Goal: Task Accomplishment & Management: Complete application form

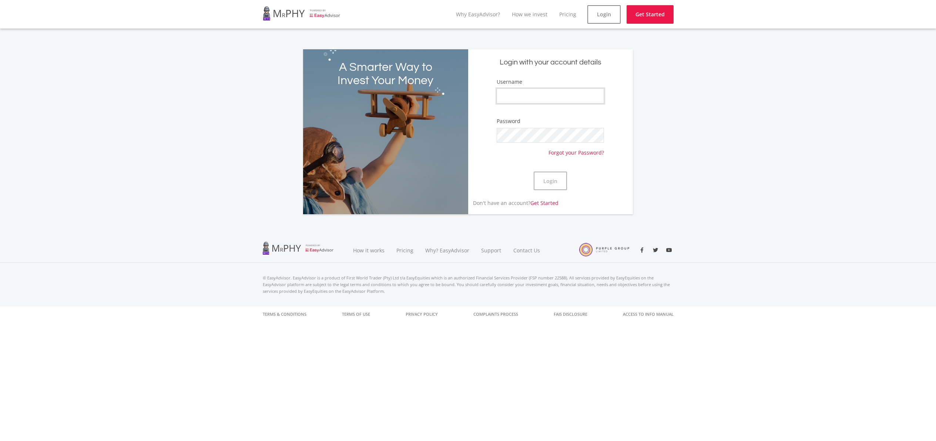
click at [555, 101] on input "Username" at bounding box center [551, 95] width 108 height 15
type input "Gothyasekasi"
click at [534, 171] on button "Login" at bounding box center [550, 180] width 33 height 19
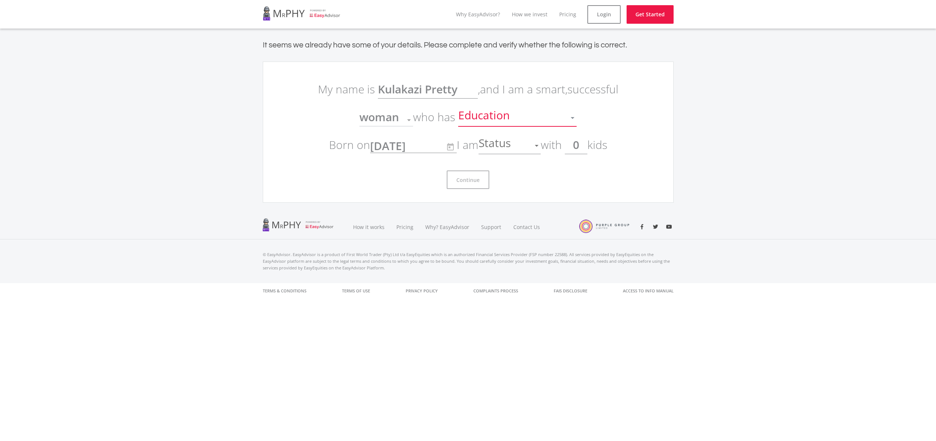
click at [569, 117] on div at bounding box center [573, 118] width 14 height 14
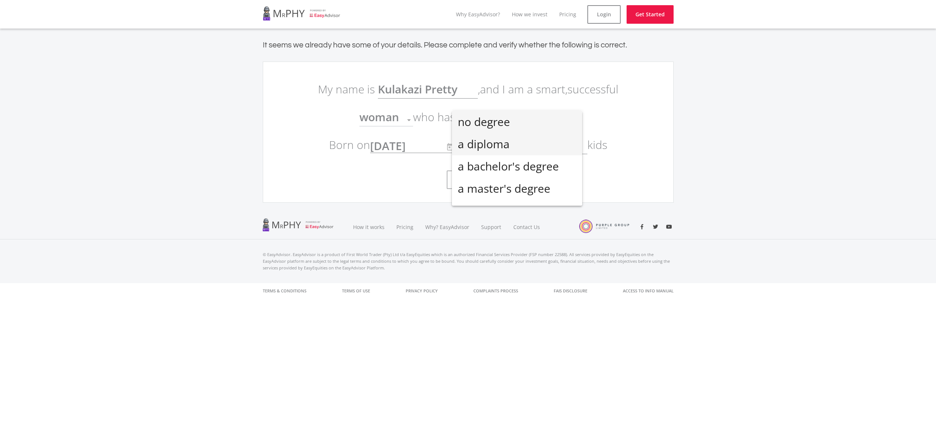
click at [556, 139] on span "a diploma" at bounding box center [517, 144] width 118 height 22
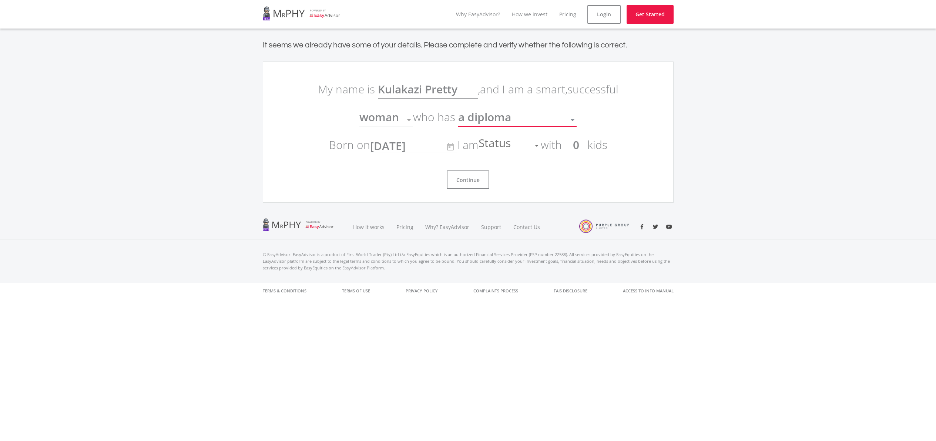
click at [564, 109] on div "a diploma Education" at bounding box center [517, 115] width 118 height 14
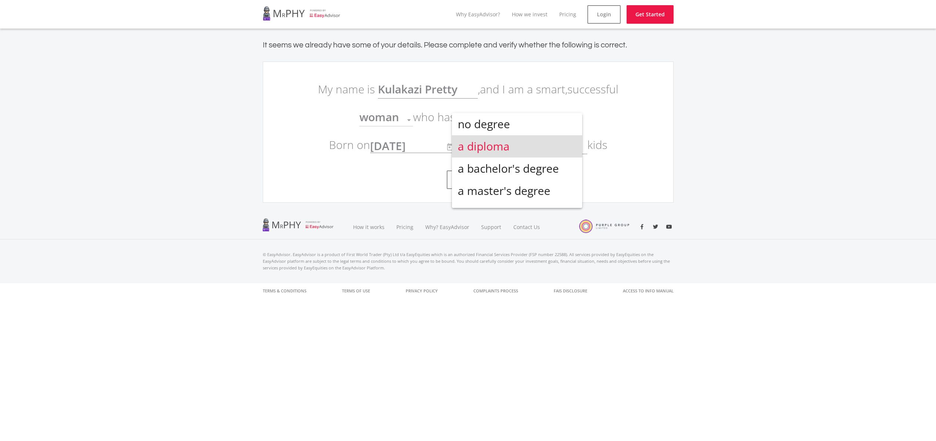
scroll to position [3, 0]
click at [622, 111] on div at bounding box center [468, 220] width 936 height 441
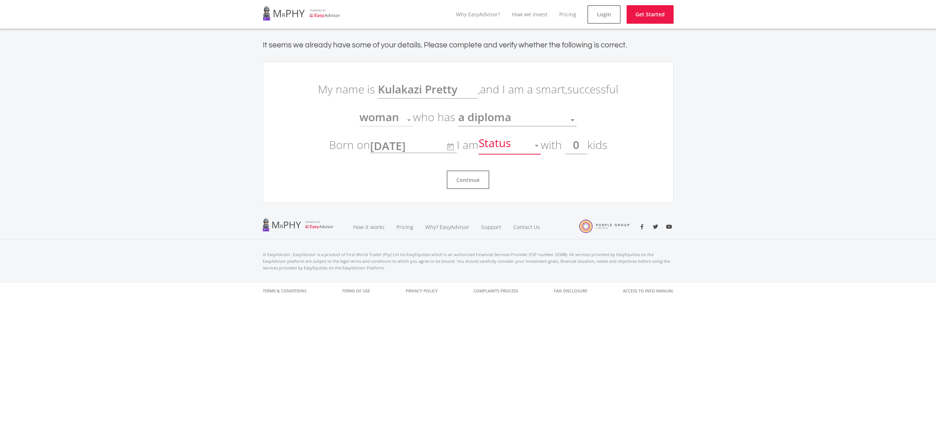
click at [530, 143] on div "Status" at bounding box center [504, 145] width 51 height 14
click at [508, 175] on span "married" at bounding box center [512, 172] width 62 height 22
click at [586, 145] on input "0" at bounding box center [576, 144] width 23 height 19
type input "1"
click at [475, 182] on button "Continue" at bounding box center [468, 179] width 43 height 19
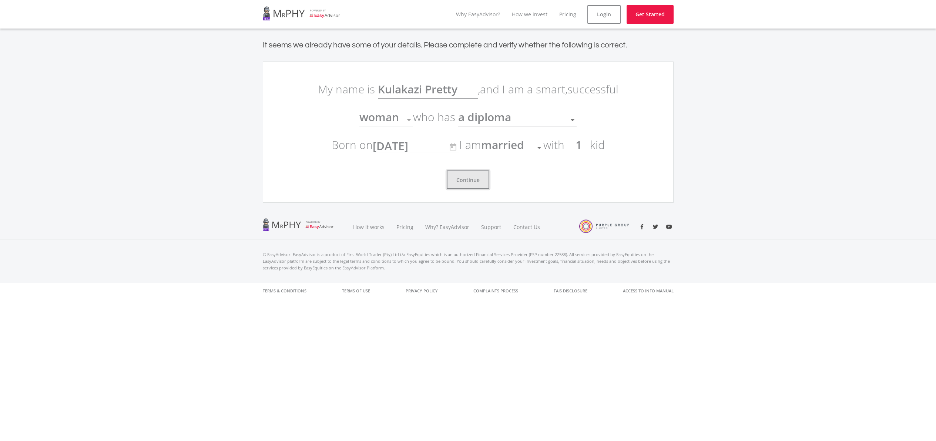
click at [474, 180] on button "Continue" at bounding box center [468, 179] width 43 height 19
click at [472, 180] on button "Continue" at bounding box center [468, 179] width 43 height 19
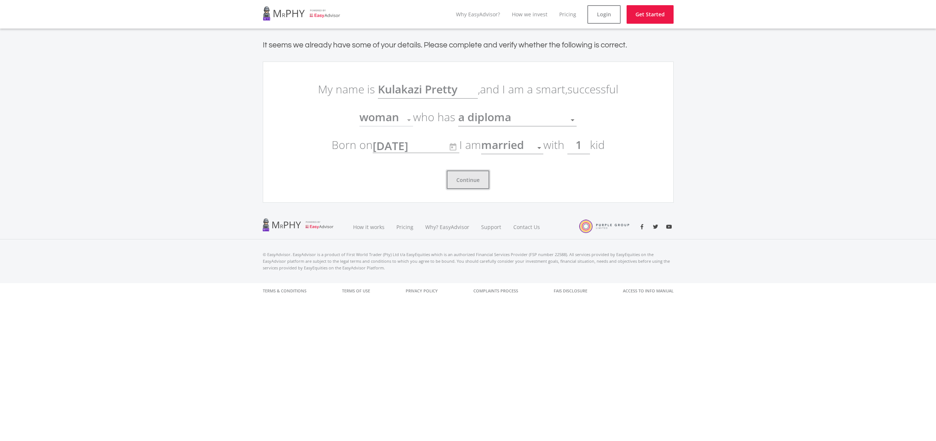
click at [472, 180] on button "Continue" at bounding box center [468, 179] width 43 height 19
click at [482, 178] on button "Continue" at bounding box center [468, 179] width 43 height 19
click at [614, 18] on link "Login" at bounding box center [603, 14] width 33 height 19
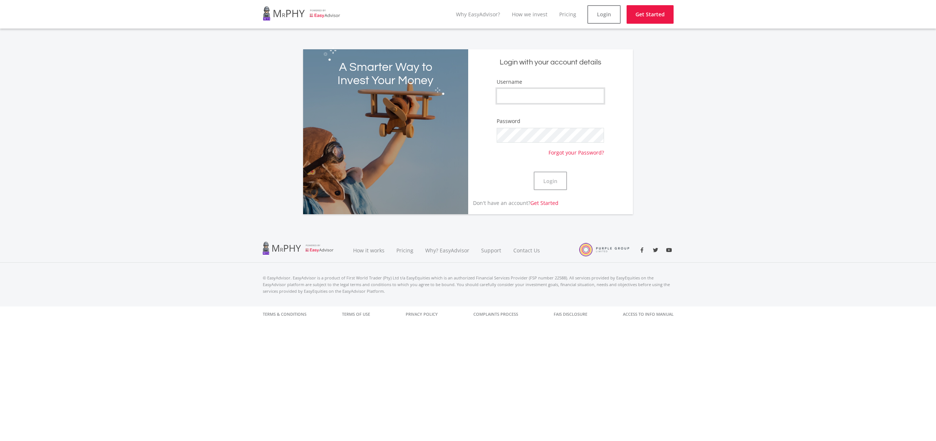
click at [538, 95] on input "Username" at bounding box center [551, 95] width 108 height 15
type input "Gothyasekasi"
click at [534, 171] on button "Login" at bounding box center [550, 180] width 33 height 19
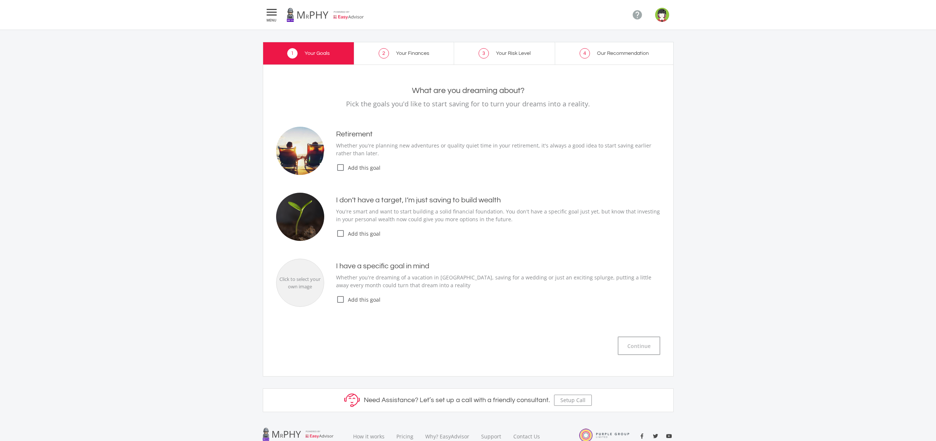
click at [342, 166] on icon "check_box_outline_blank" at bounding box center [340, 167] width 9 height 9
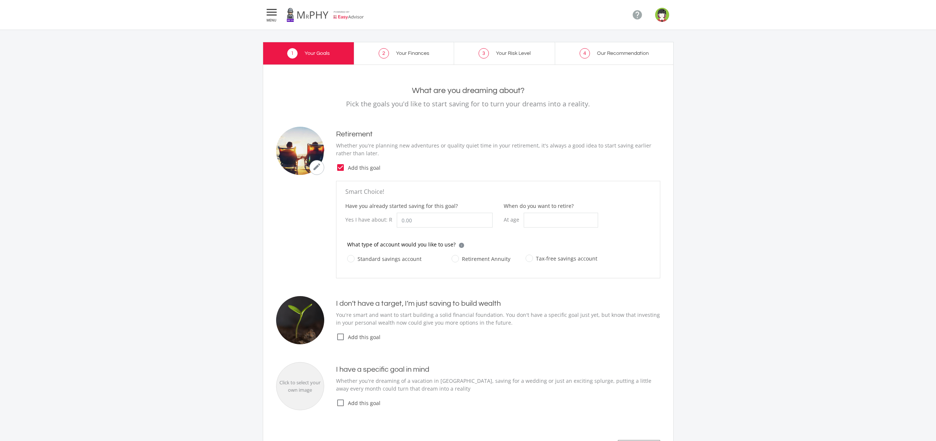
click at [341, 165] on icon "check_box" at bounding box center [340, 167] width 9 height 9
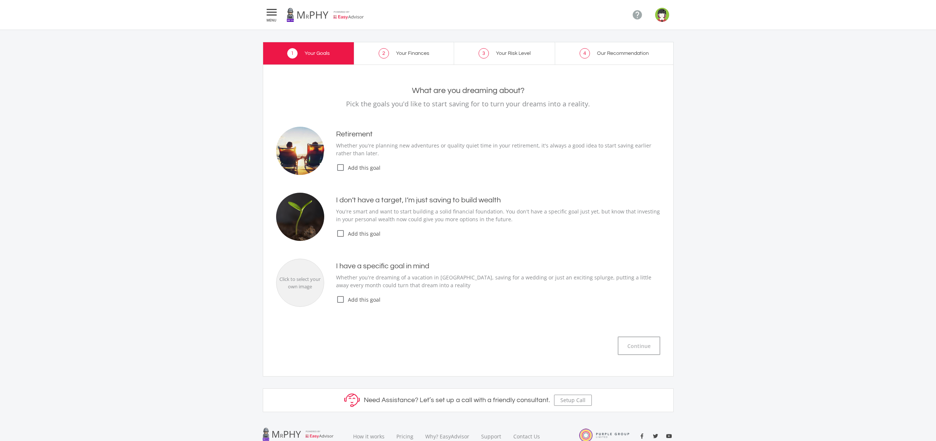
click at [341, 231] on icon "check_box_outline_blank" at bounding box center [340, 233] width 9 height 9
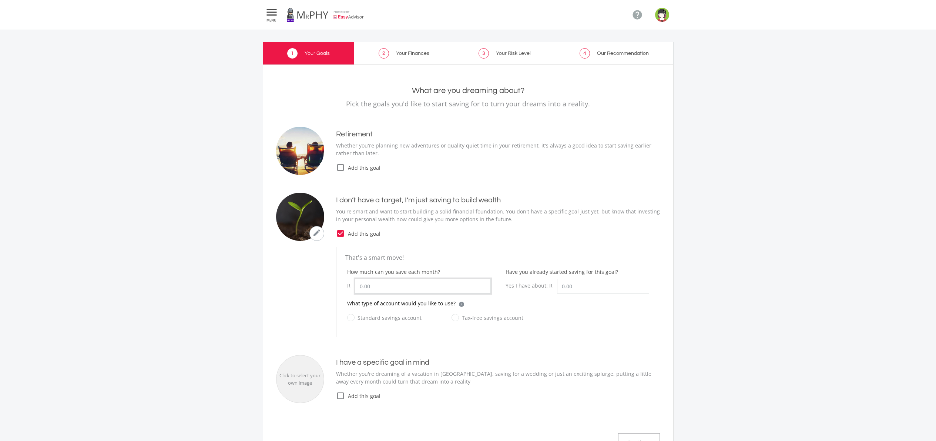
click at [395, 287] on input "How much can you save each month?" at bounding box center [423, 285] width 136 height 15
type input "500.00"
click at [457, 317] on label "Tax-free savings account" at bounding box center [488, 317] width 72 height 9
click at [457, 317] on input "Tax-free savings account" at bounding box center [480, 321] width 72 height 15
radio input "true"
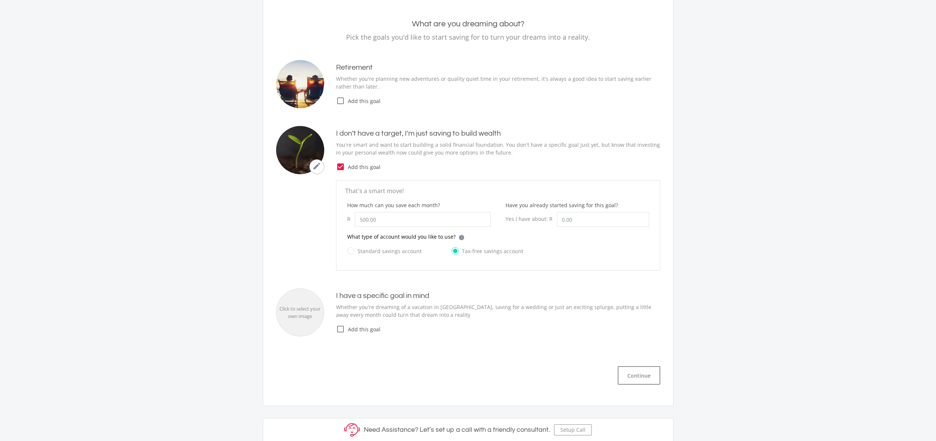
scroll to position [68, 0]
click at [338, 328] on icon "check_box_outline_blank" at bounding box center [340, 327] width 9 height 9
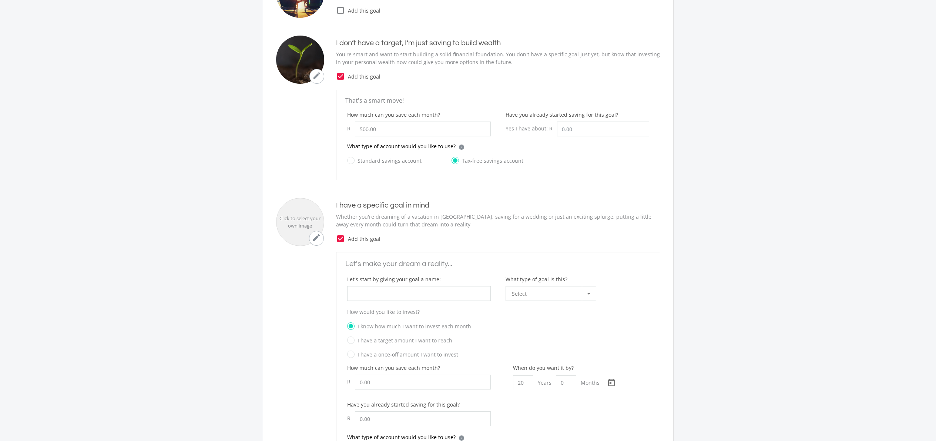
scroll to position [195, 0]
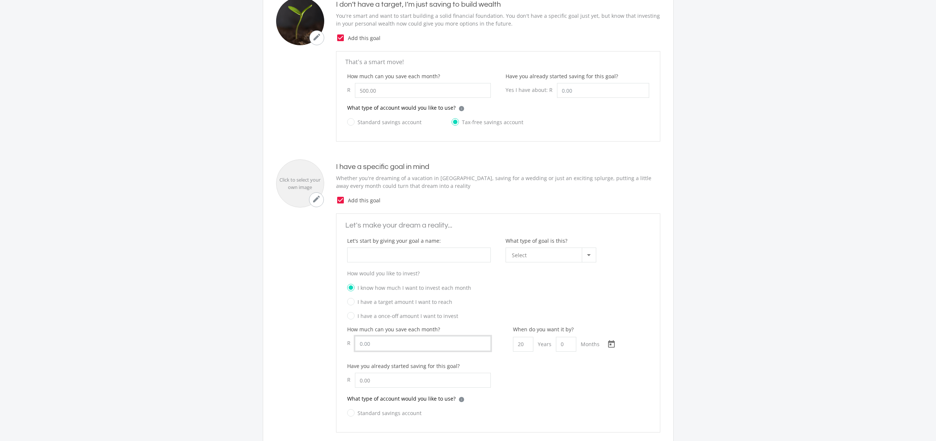
click at [384, 345] on input "How much can you save each month?" at bounding box center [423, 343] width 136 height 15
drag, startPoint x: 355, startPoint y: 341, endPoint x: 332, endPoint y: 344, distance: 23.8
click at [332, 344] on ee-custom-goal "Let's make your dream a reality... Let's start by giving your goal a name: What…" at bounding box center [468, 322] width 384 height 219
type input "100.00"
drag, startPoint x: 521, startPoint y: 345, endPoint x: 526, endPoint y: 352, distance: 7.7
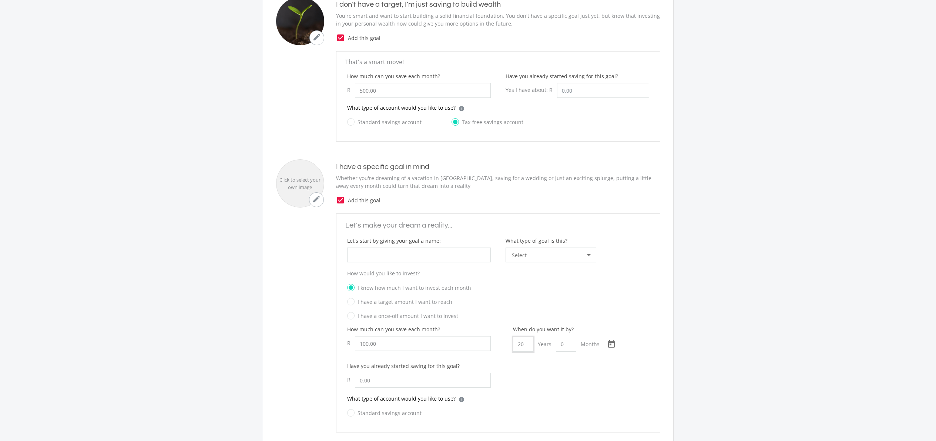
click at [523, 348] on input "20" at bounding box center [523, 344] width 20 height 15
type input "0"
click at [566, 343] on input "0" at bounding box center [566, 344] width 20 height 15
type input "1"
click at [521, 344] on input "0" at bounding box center [523, 344] width 20 height 15
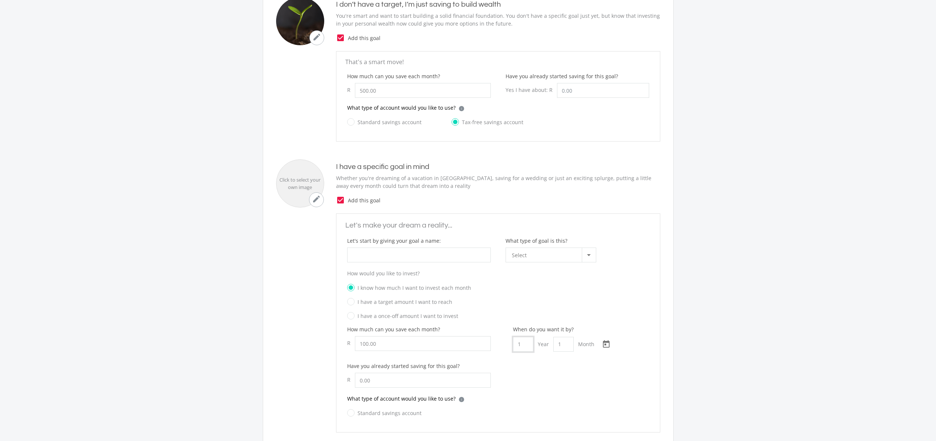
type input "1"
click at [560, 344] on input "1" at bounding box center [563, 344] width 20 height 15
type input "6"
click at [353, 413] on label "Standard savings account" at bounding box center [384, 412] width 74 height 9
click at [353, 413] on input "Standard savings account" at bounding box center [377, 416] width 74 height 15
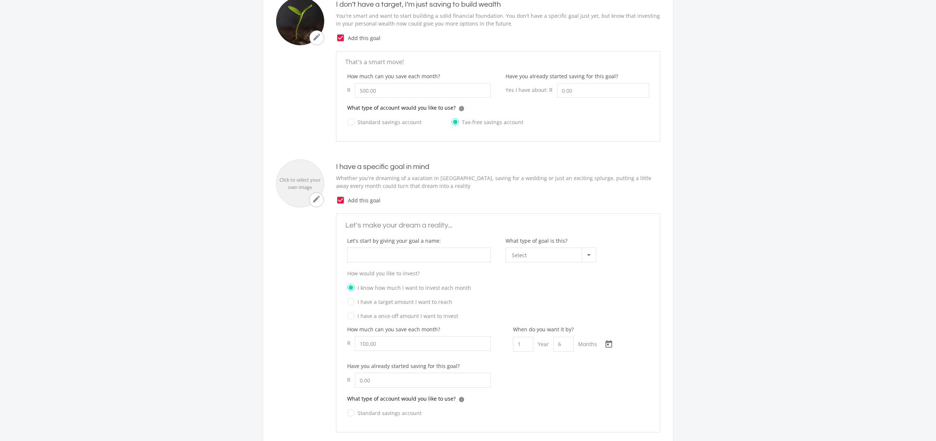
radio input "true"
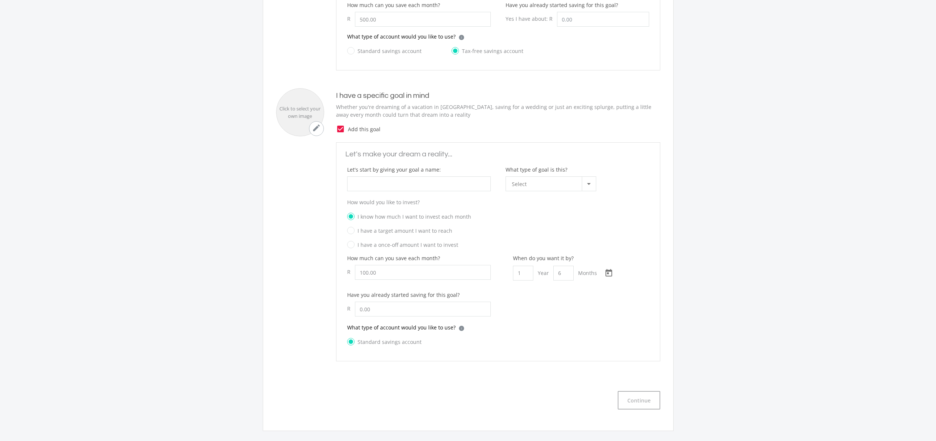
scroll to position [258, 0]
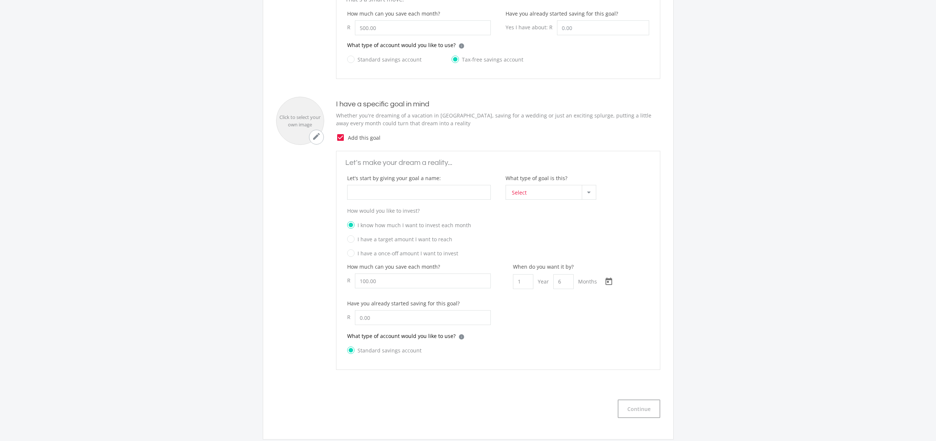
click at [590, 191] on div at bounding box center [589, 192] width 14 height 14
click at [566, 234] on span "Holiday" at bounding box center [552, 231] width 81 height 10
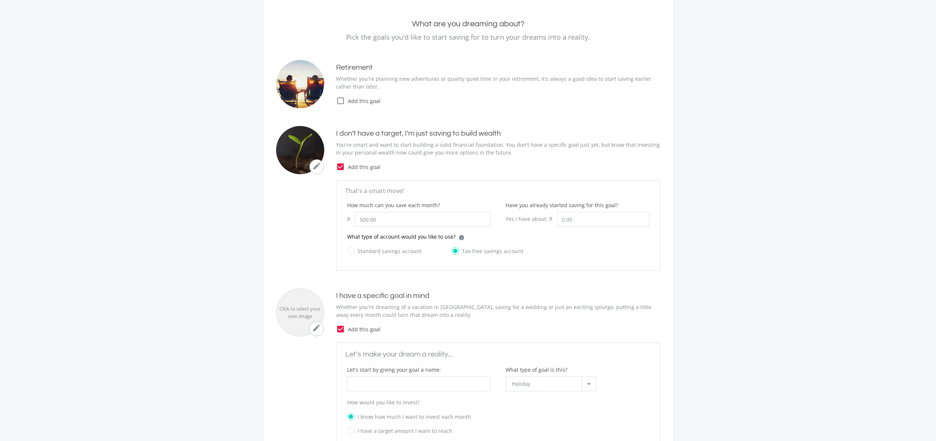
scroll to position [0, 0]
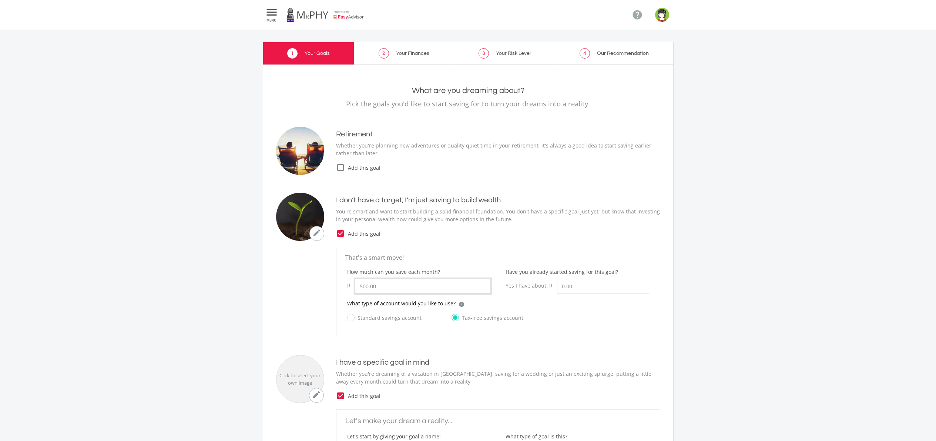
click at [386, 288] on input "500.00" at bounding box center [423, 285] width 136 height 15
drag, startPoint x: 384, startPoint y: 288, endPoint x: 340, endPoint y: 286, distance: 43.7
click at [340, 286] on div "How much can you save each month? R 500.00" at bounding box center [419, 283] width 158 height 31
type input "2"
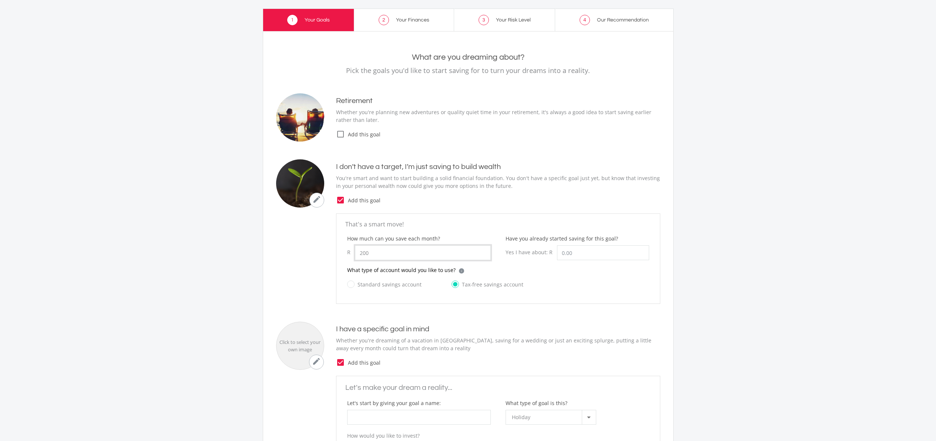
scroll to position [138, 0]
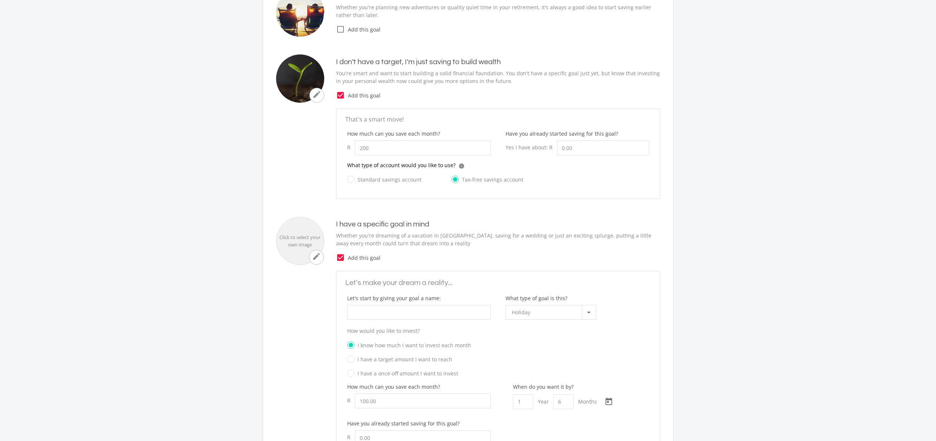
type input "200.00"
click at [344, 257] on icon "check_box" at bounding box center [340, 257] width 9 height 9
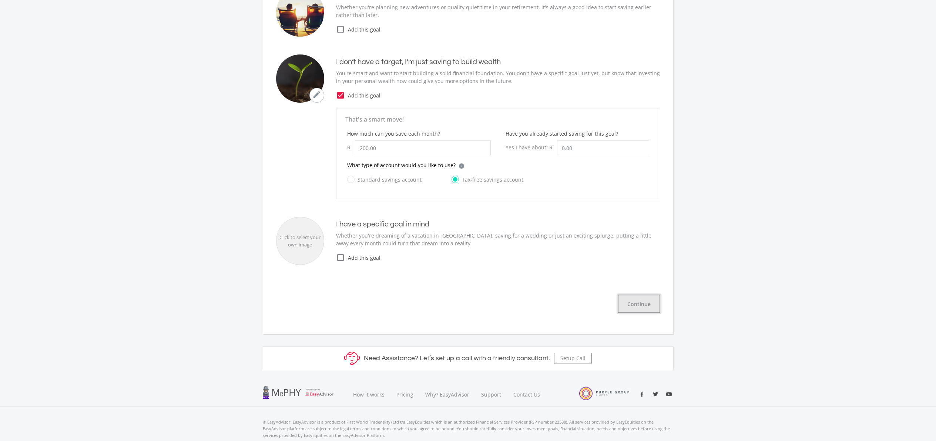
click at [639, 304] on button "Continue" at bounding box center [639, 303] width 43 height 19
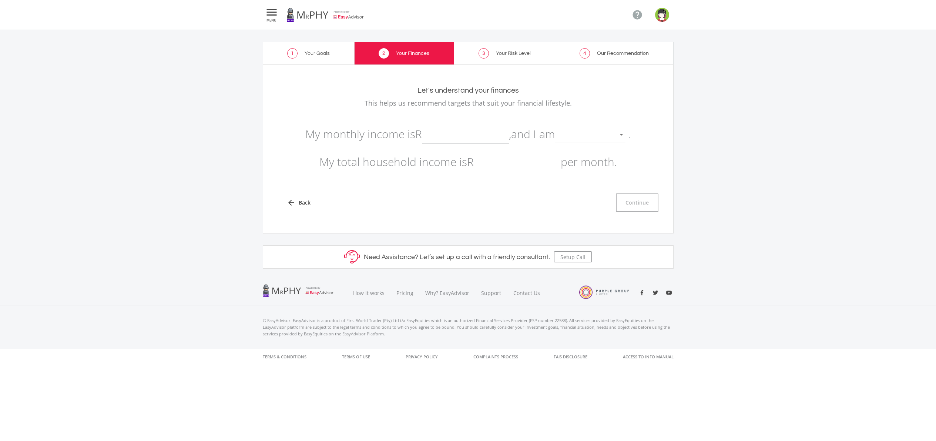
click at [447, 141] on input "text" at bounding box center [465, 134] width 87 height 19
type input "17,000.00"
click at [629, 134] on div at bounding box center [622, 135] width 14 height 14
click at [605, 127] on span "not retired" at bounding box center [595, 129] width 70 height 22
click at [562, 165] on p "My monthly income is R 17,000.00 , and I am not retired . My total household in…" at bounding box center [468, 148] width 384 height 56
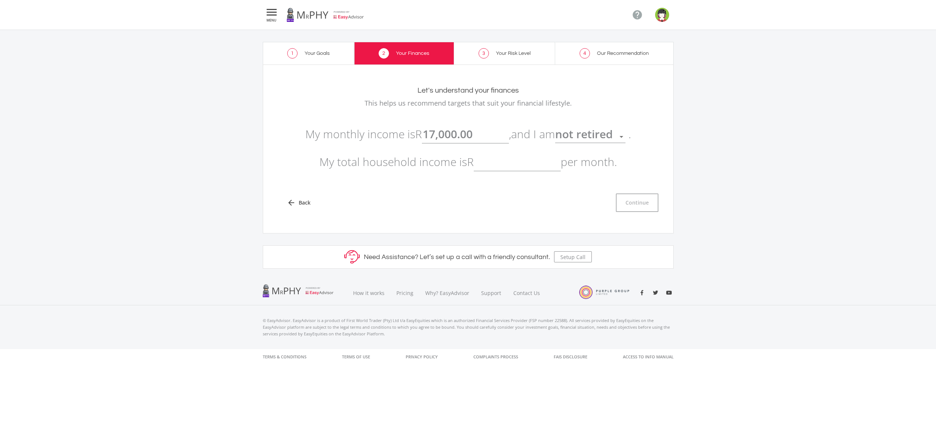
click at [533, 162] on input "text" at bounding box center [517, 162] width 87 height 19
type input "22,000.00"
click at [652, 203] on button "Continue" at bounding box center [637, 202] width 43 height 19
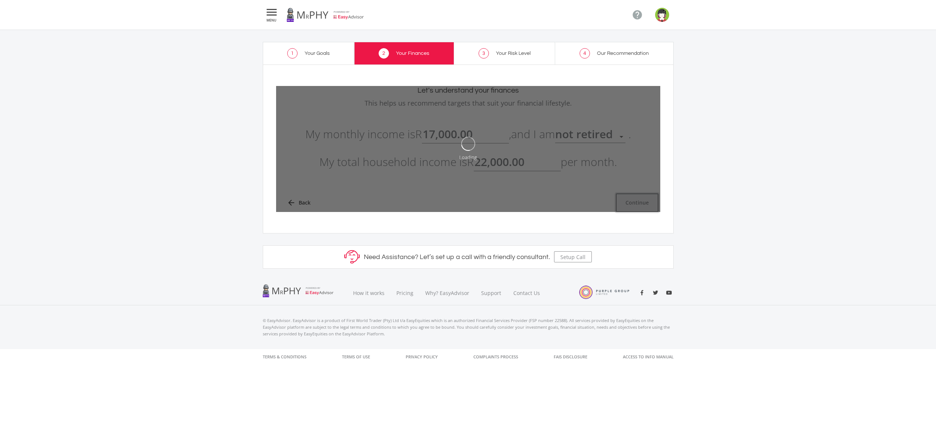
type input "17000"
type input "22000"
type input "17,000.00"
type input "22,000.00"
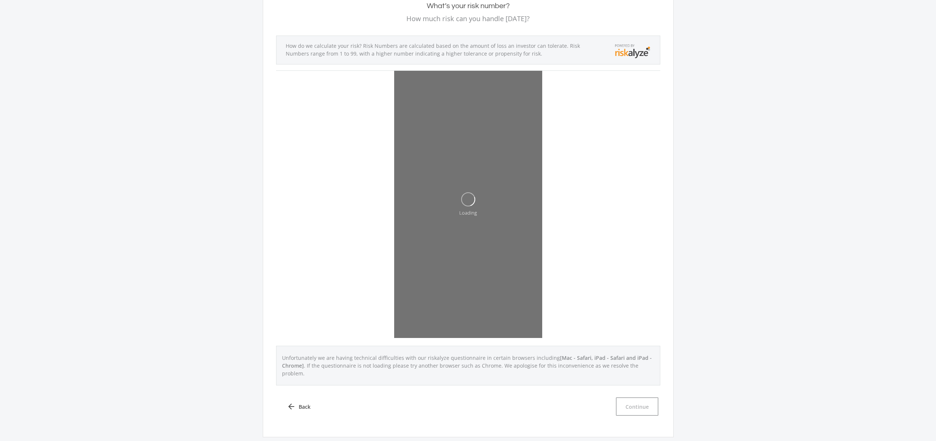
scroll to position [134, 0]
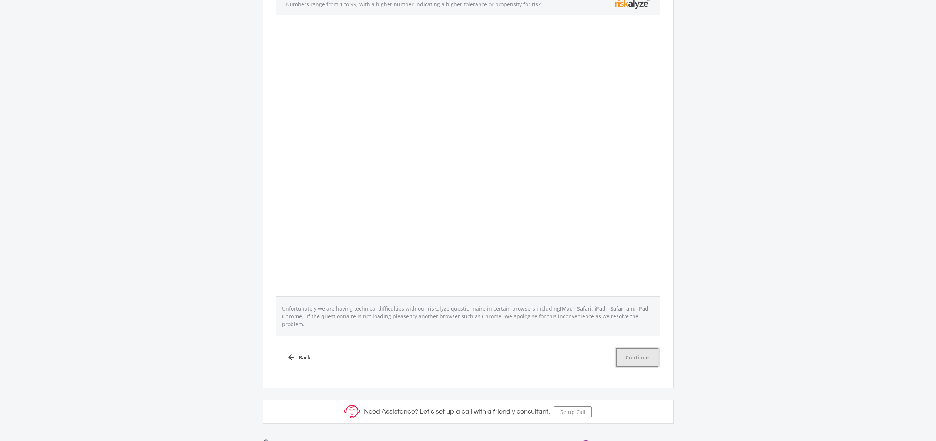
click at [636, 348] on button "Continue" at bounding box center [637, 357] width 43 height 19
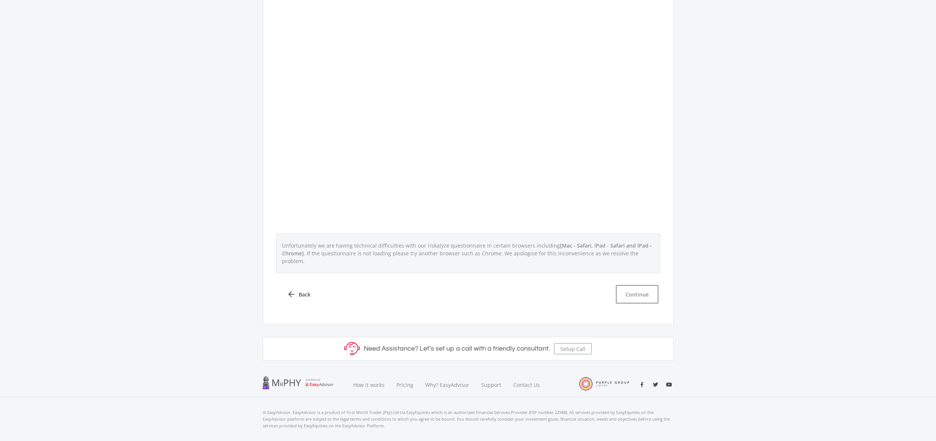
scroll to position [204, 0]
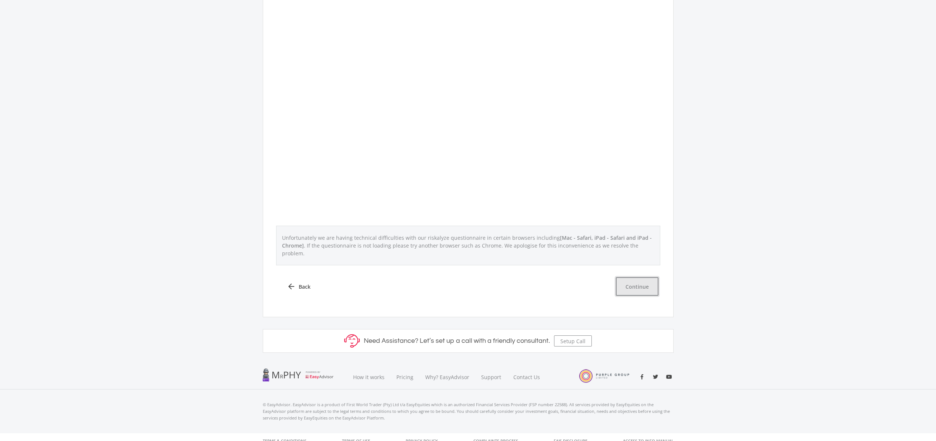
click at [631, 285] on button "Continue" at bounding box center [637, 286] width 43 height 19
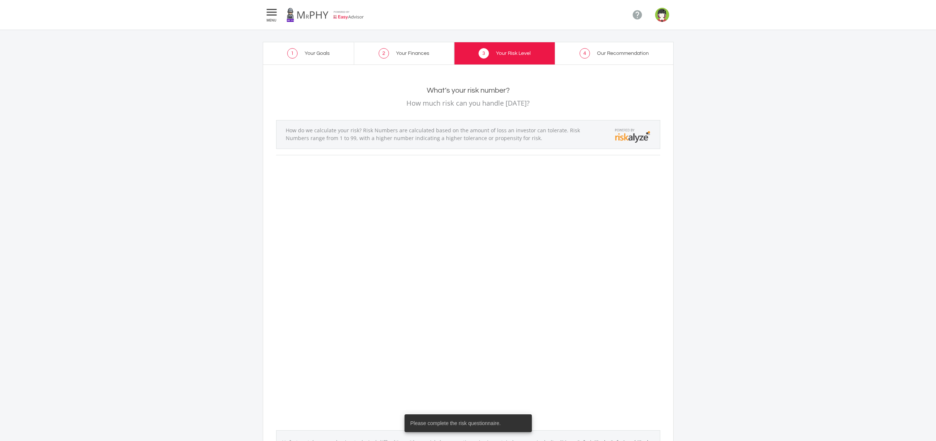
click at [657, 16] on img "button" at bounding box center [662, 15] width 14 height 14
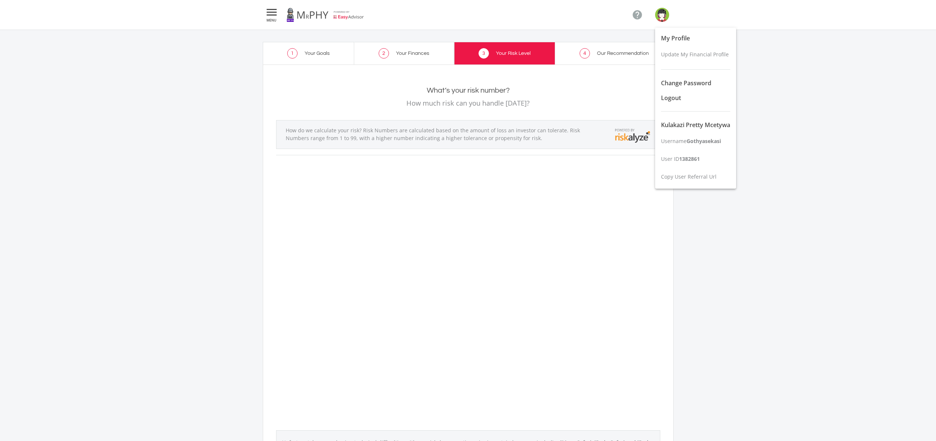
click at [272, 14] on div at bounding box center [468, 220] width 936 height 441
click at [272, 14] on icon "" at bounding box center [271, 12] width 13 height 9
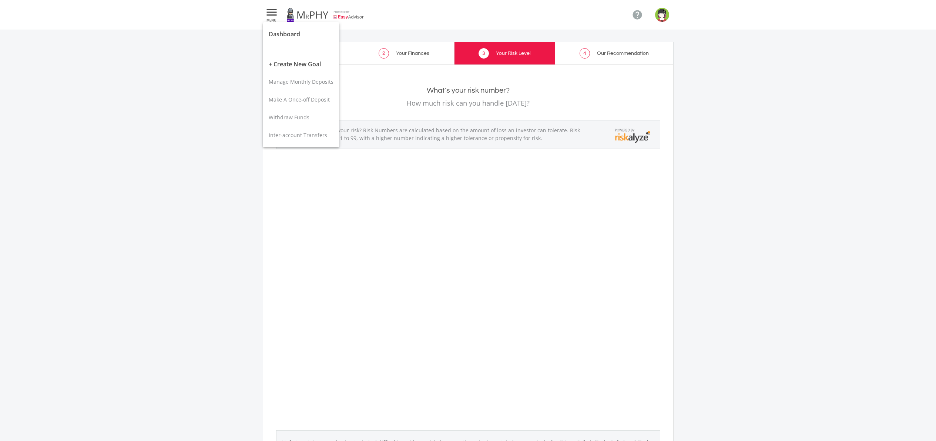
click at [660, 17] on div at bounding box center [468, 220] width 936 height 441
click at [663, 13] on img "button" at bounding box center [662, 15] width 14 height 14
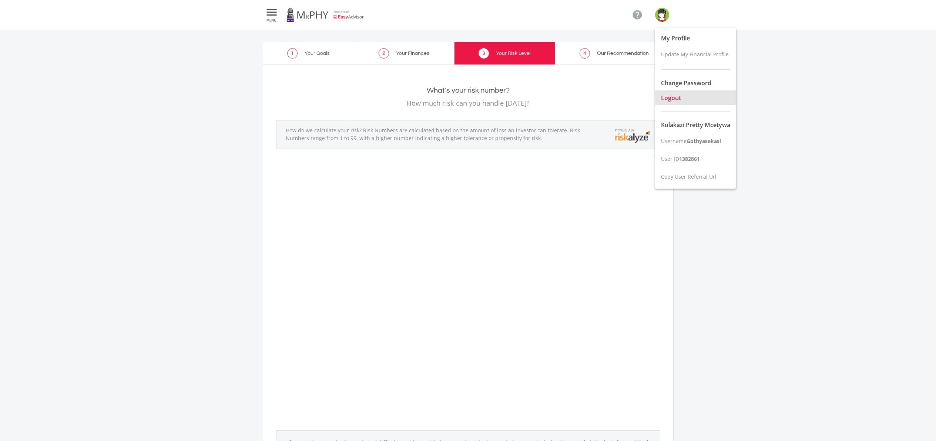
click at [685, 99] on button "Logout" at bounding box center [695, 97] width 81 height 15
